Goal: Navigation & Orientation: Find specific page/section

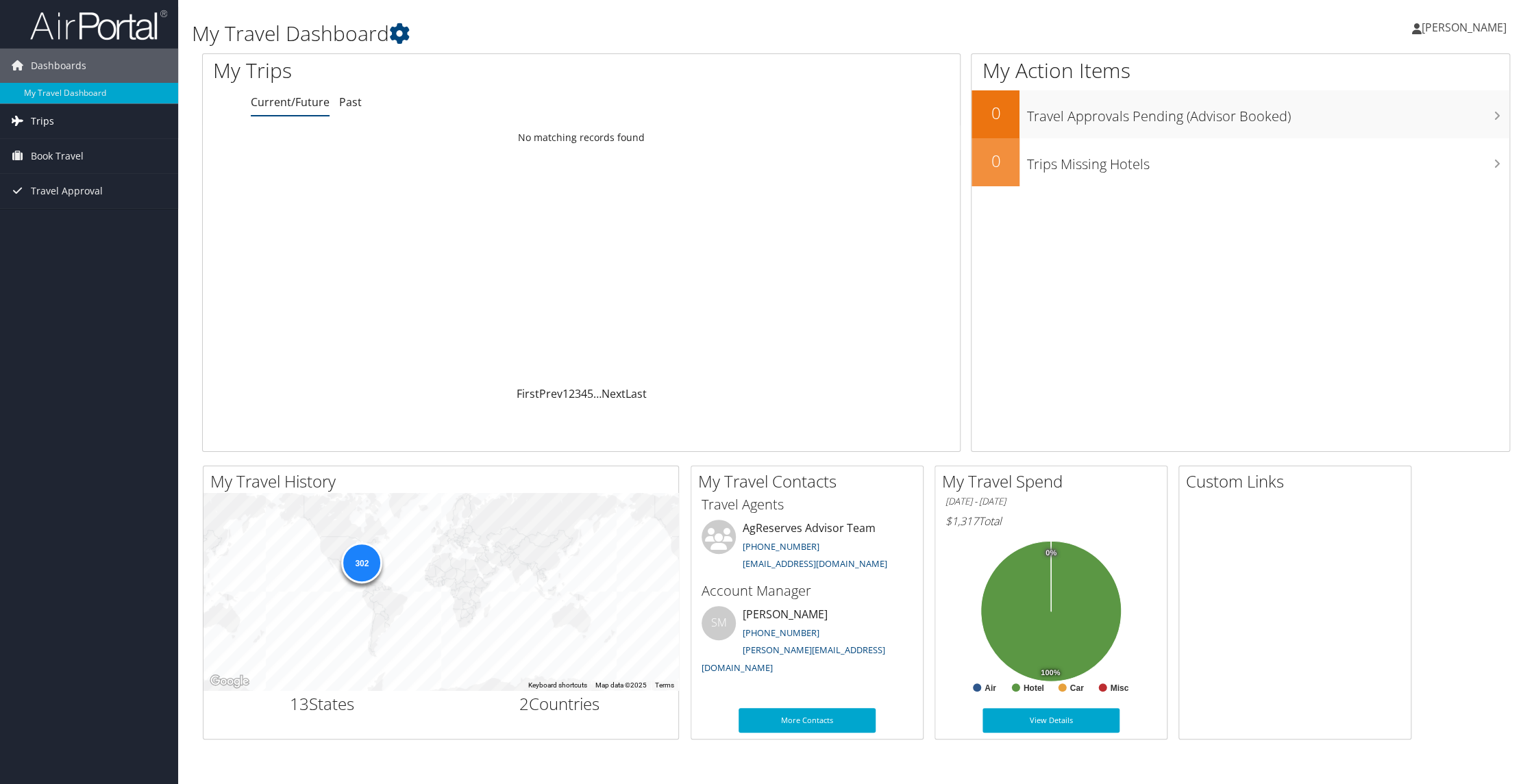
click at [51, 117] on span "Trips" at bounding box center [42, 121] width 23 height 34
click at [79, 144] on link "Current/Future Trips" at bounding box center [89, 148] width 178 height 20
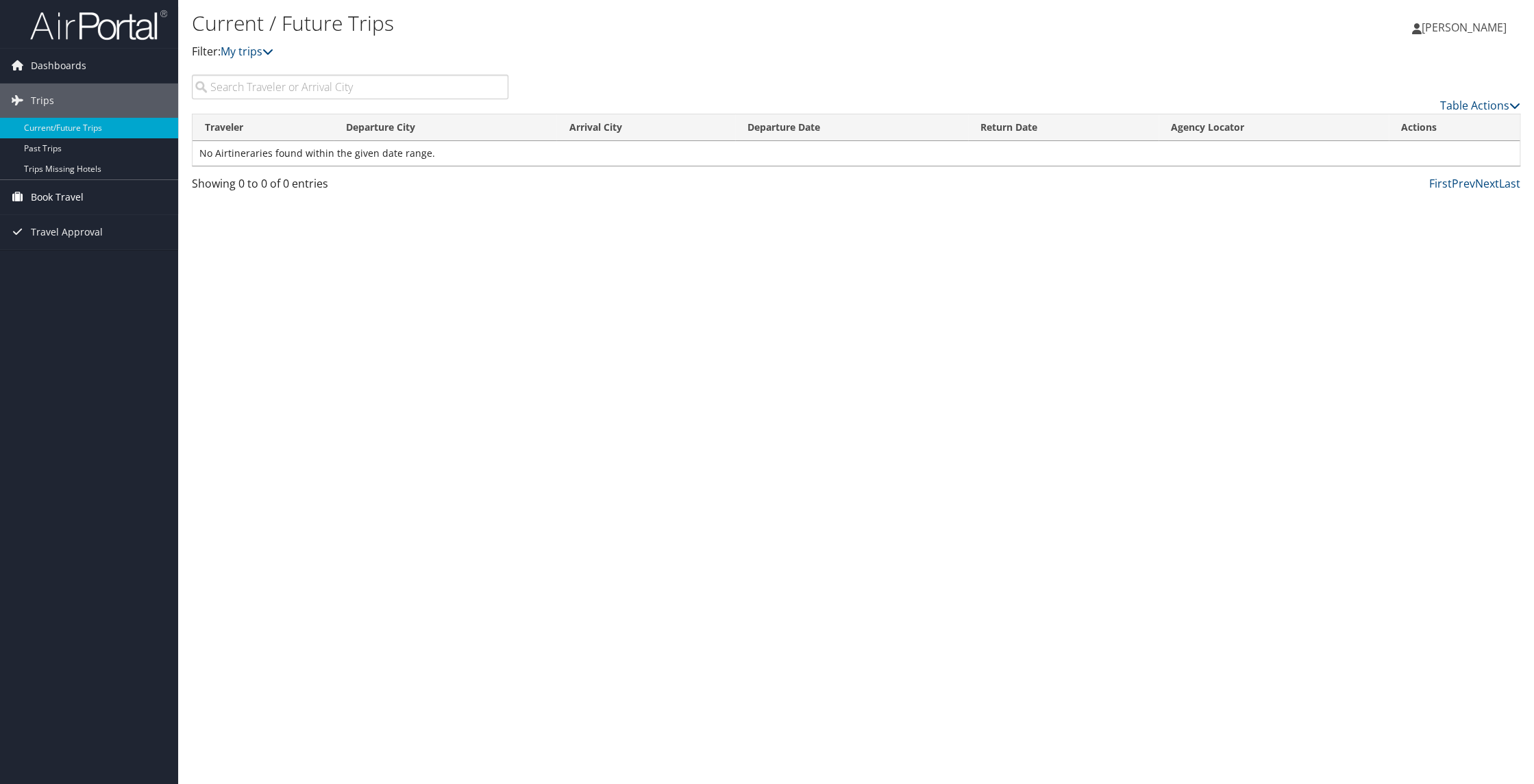
click at [54, 191] on span "Book Travel" at bounding box center [57, 197] width 53 height 34
click at [103, 263] on link "Book/Manage Online Trips" at bounding box center [89, 265] width 178 height 20
